Goal: Information Seeking & Learning: Learn about a topic

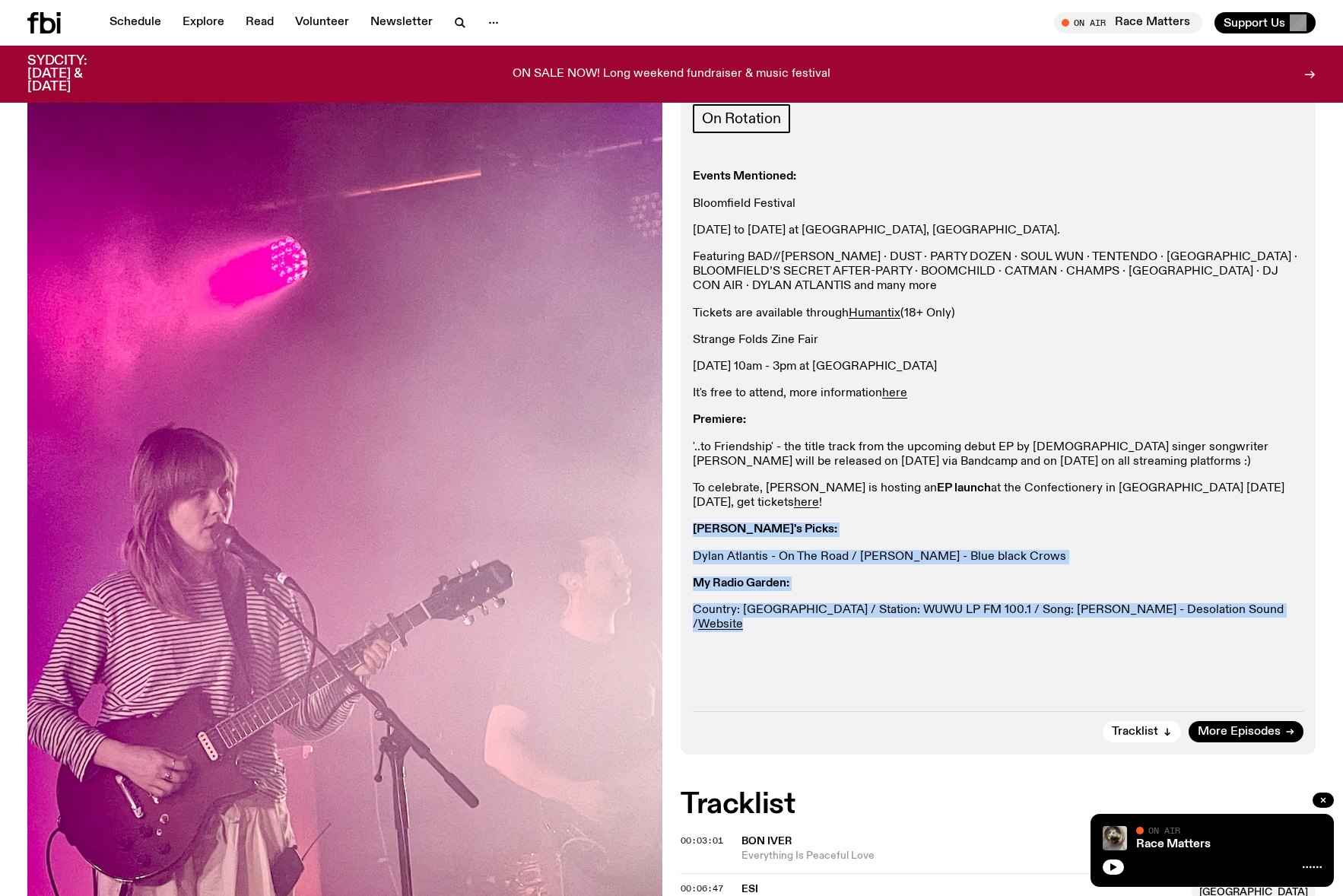
scroll to position [369, 0]
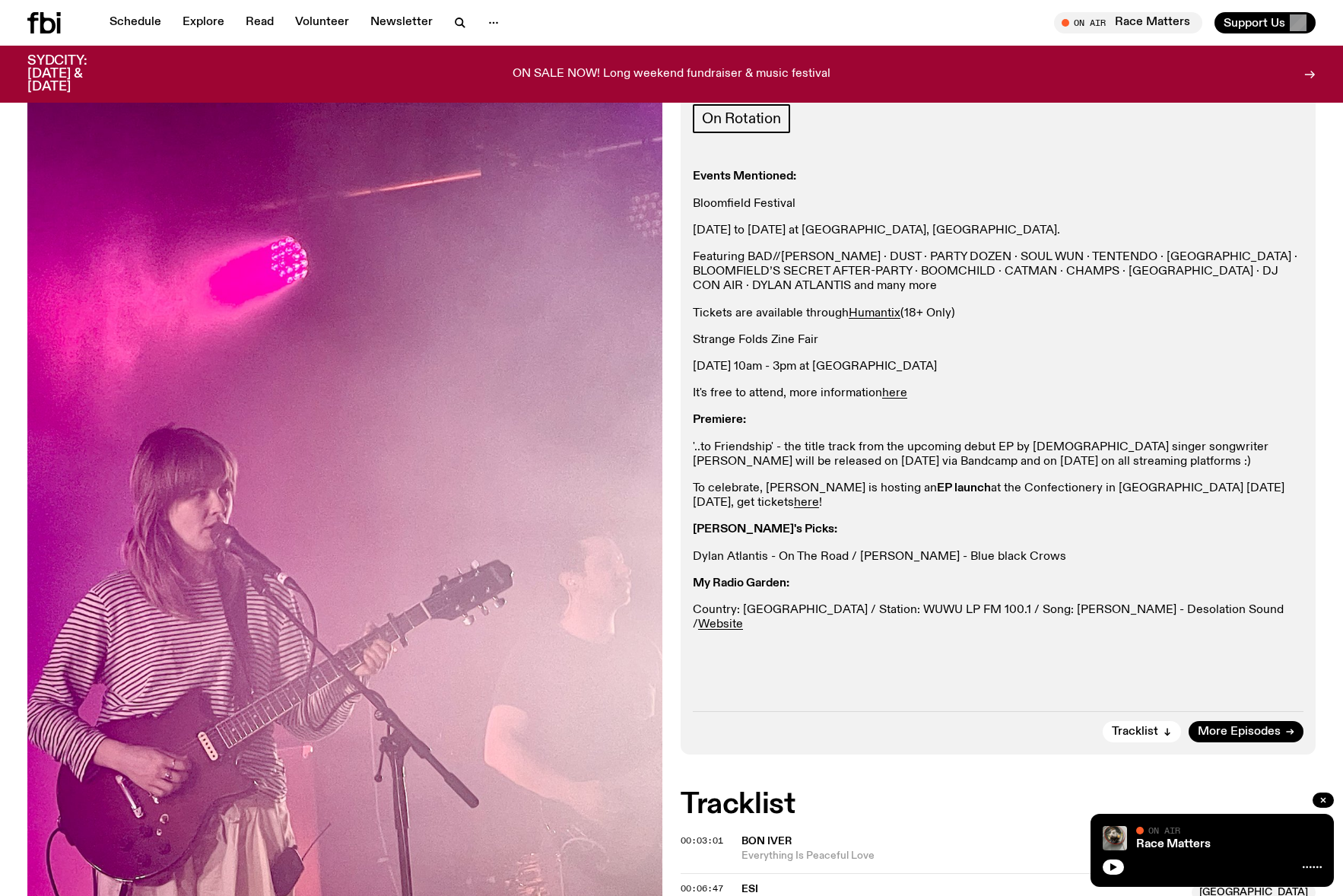
click at [751, 732] on div "Aired on [DATE] 12:00pm On Rotation Events Mentioned: Bloomfield Festival [DATE…" at bounding box center [998, 408] width 635 height 693
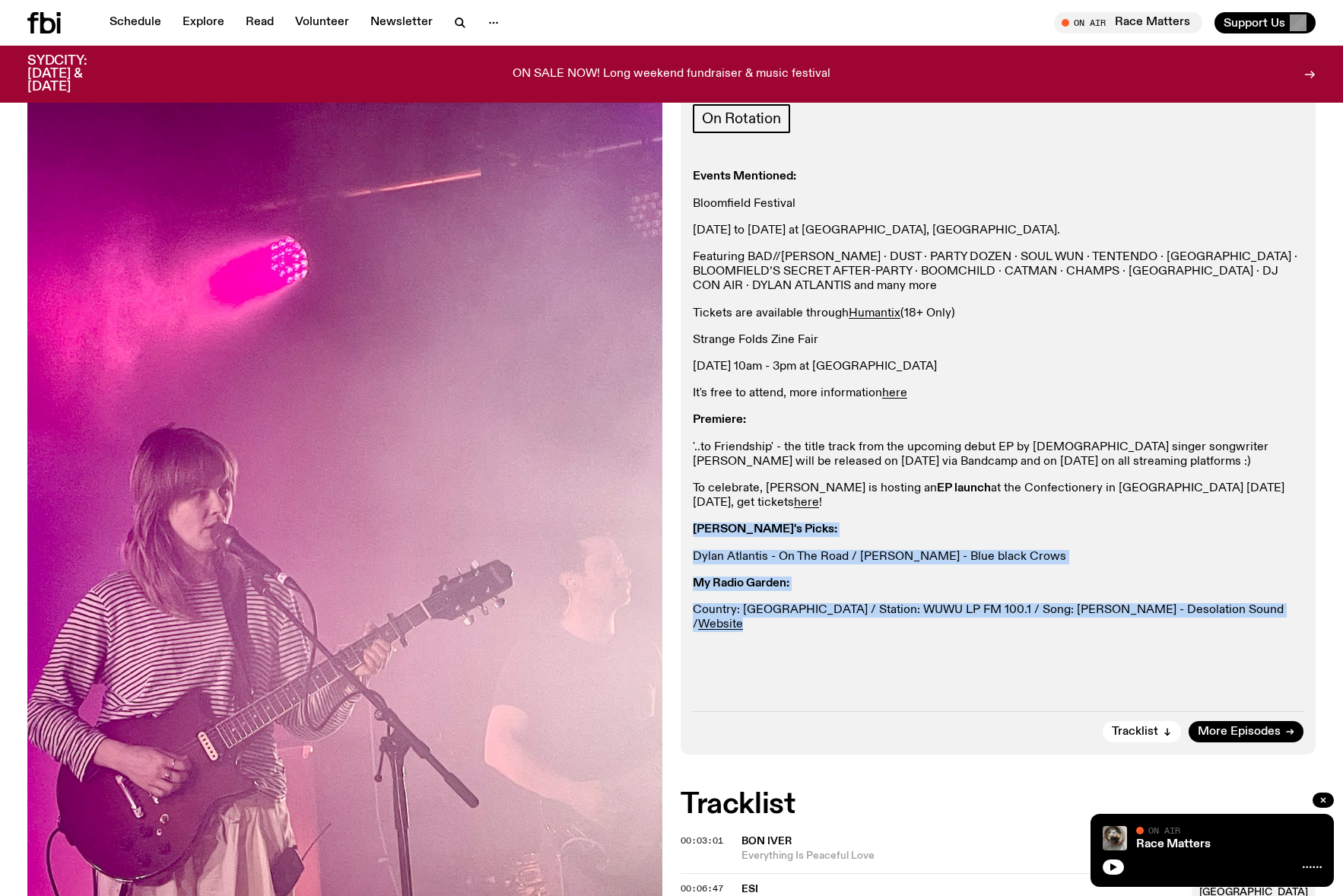
drag, startPoint x: 756, startPoint y: 694, endPoint x: 674, endPoint y: 589, distance: 133.2
copy div "[PERSON_NAME]'s Picks: [PERSON_NAME] Atlantis - On The Road / [PERSON_NAME] - B…"
click at [475, 34] on button "button" at bounding box center [460, 22] width 31 height 21
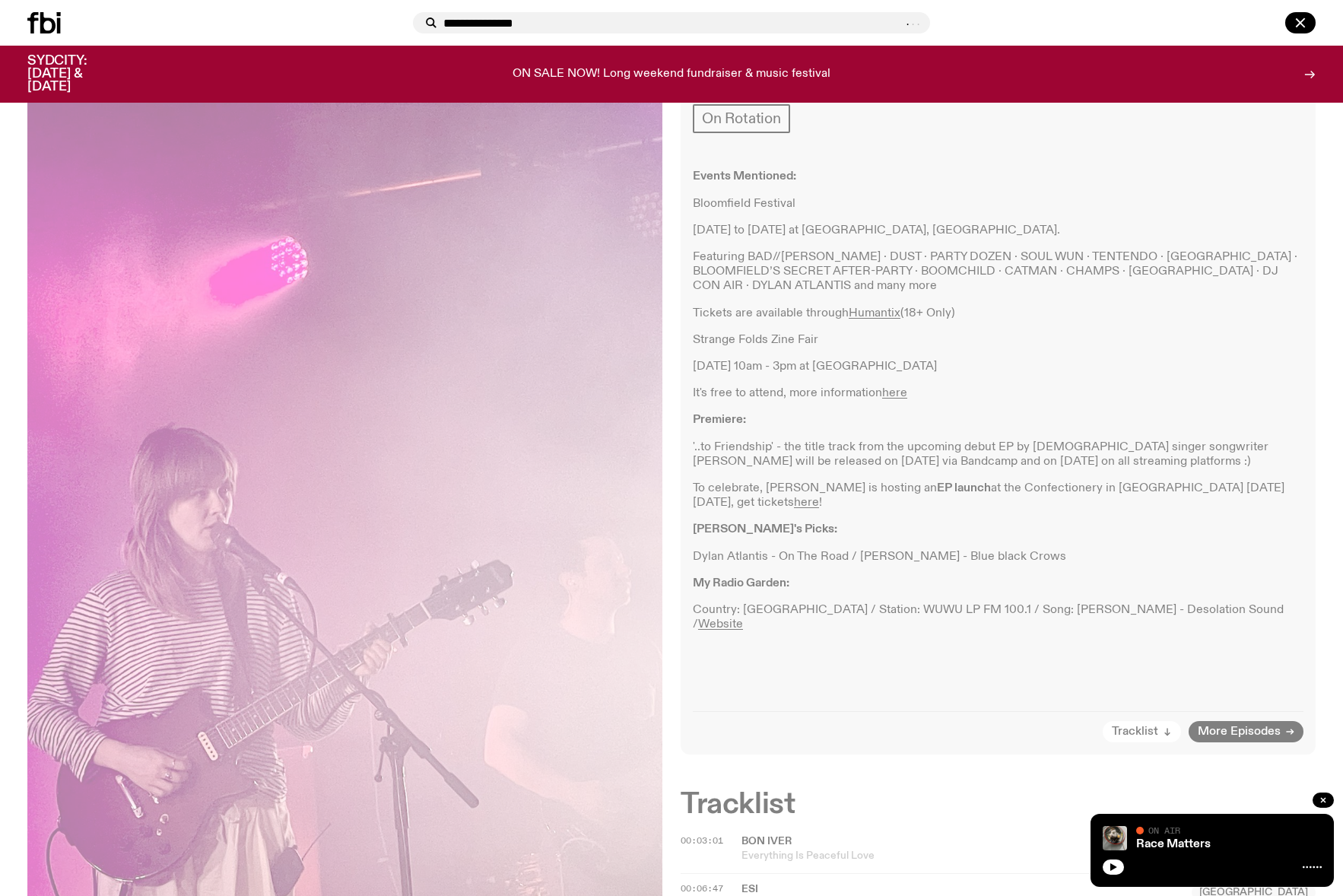
type input "**********"
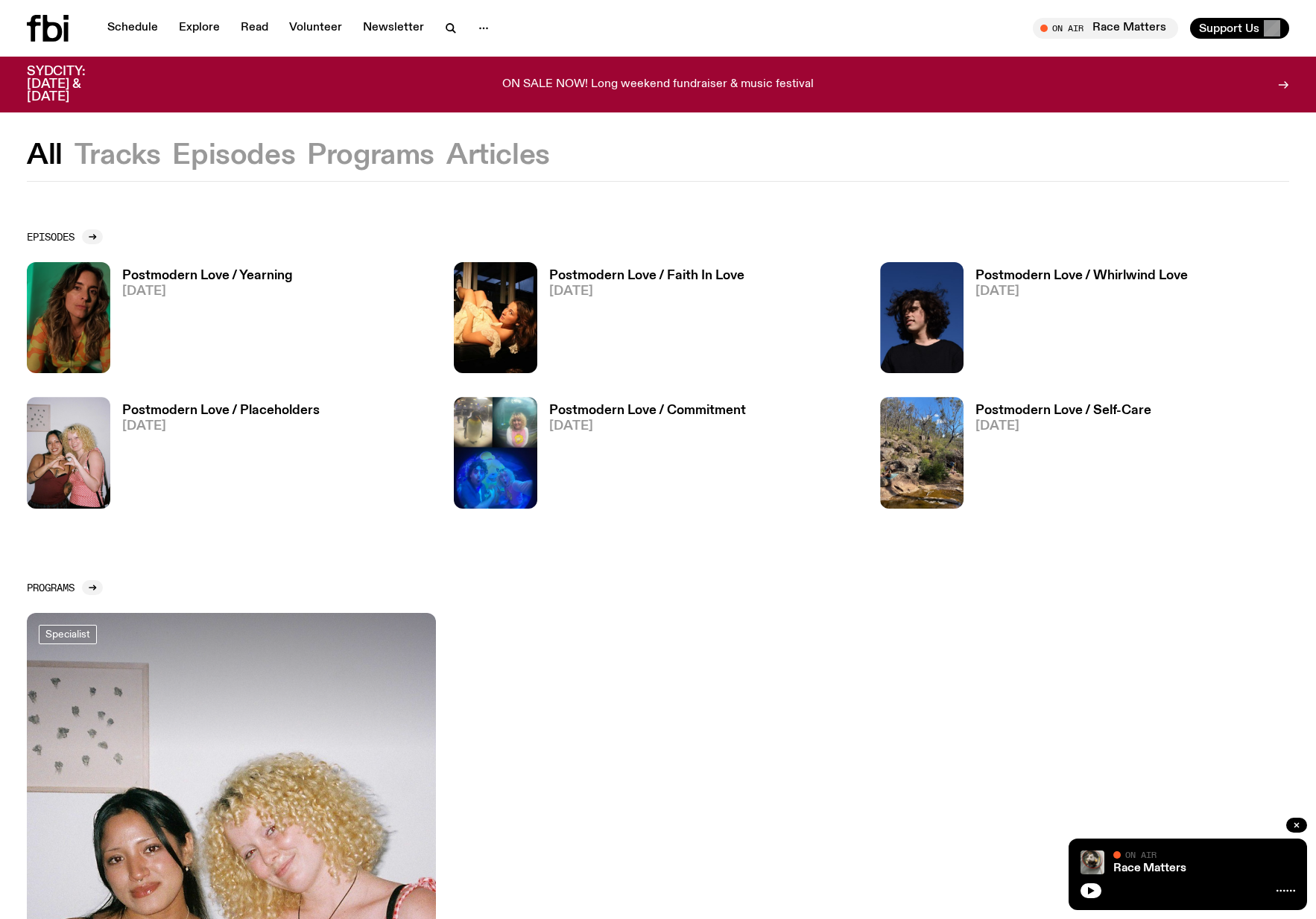
click at [252, 282] on h3 "Postmodern Love / Yearning" at bounding box center [208, 276] width 171 height 12
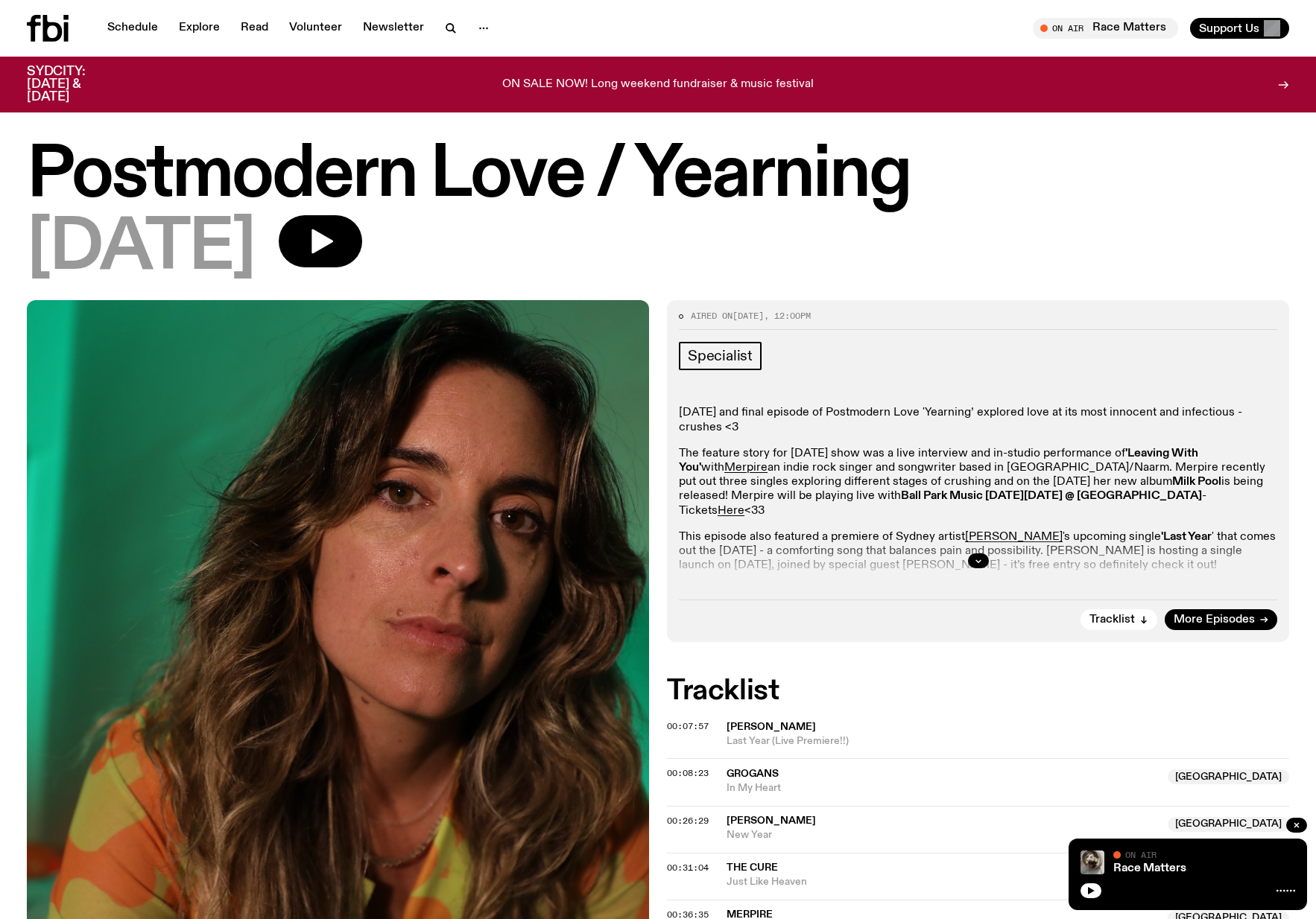
click at [962, 562] on div at bounding box center [978, 561] width 598 height 48
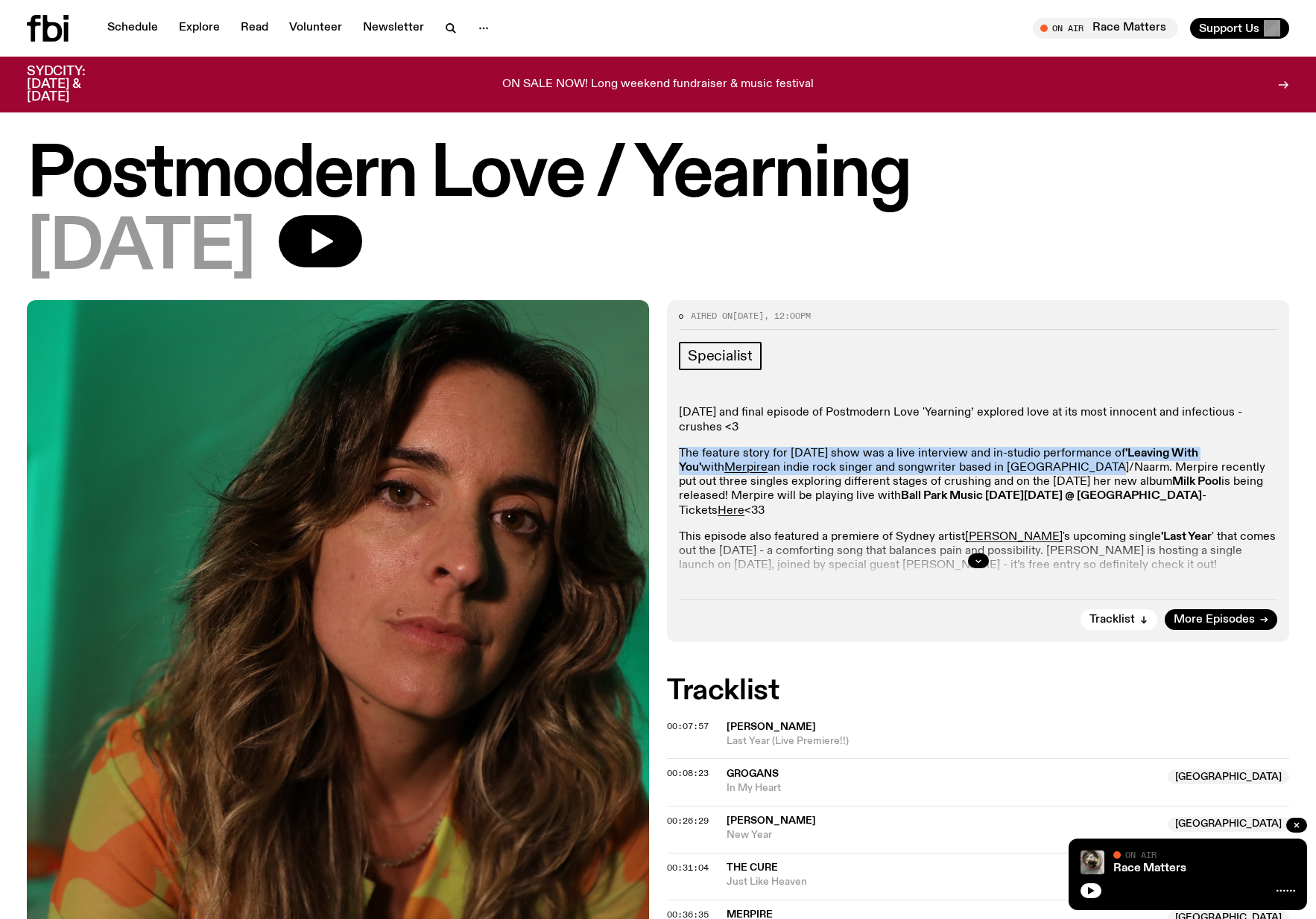
drag, startPoint x: 680, startPoint y: 474, endPoint x: 1163, endPoint y: 484, distance: 483.1
click at [1163, 484] on div "Aired on [DATE] 12:00pm Specialist [DATE] and final episode of Postmodern Love …" at bounding box center [978, 471] width 622 height 342
copy p "The feature story for [DATE] show was a live interview and in-studio performanc…"
